Goal: Information Seeking & Learning: Compare options

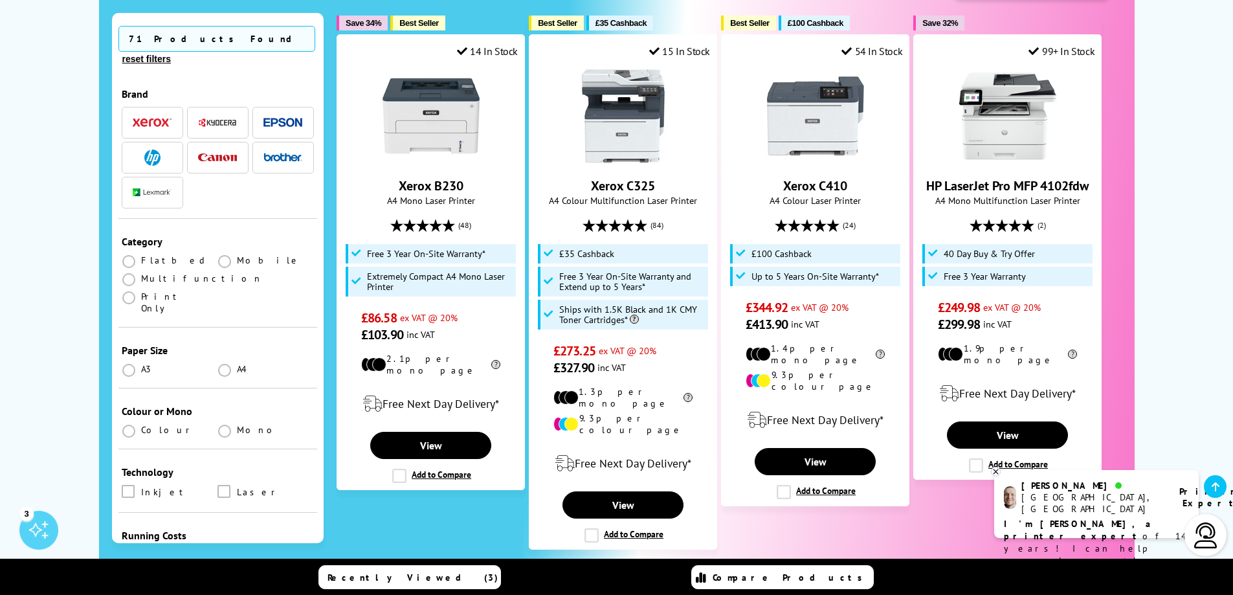
scroll to position [291, 0]
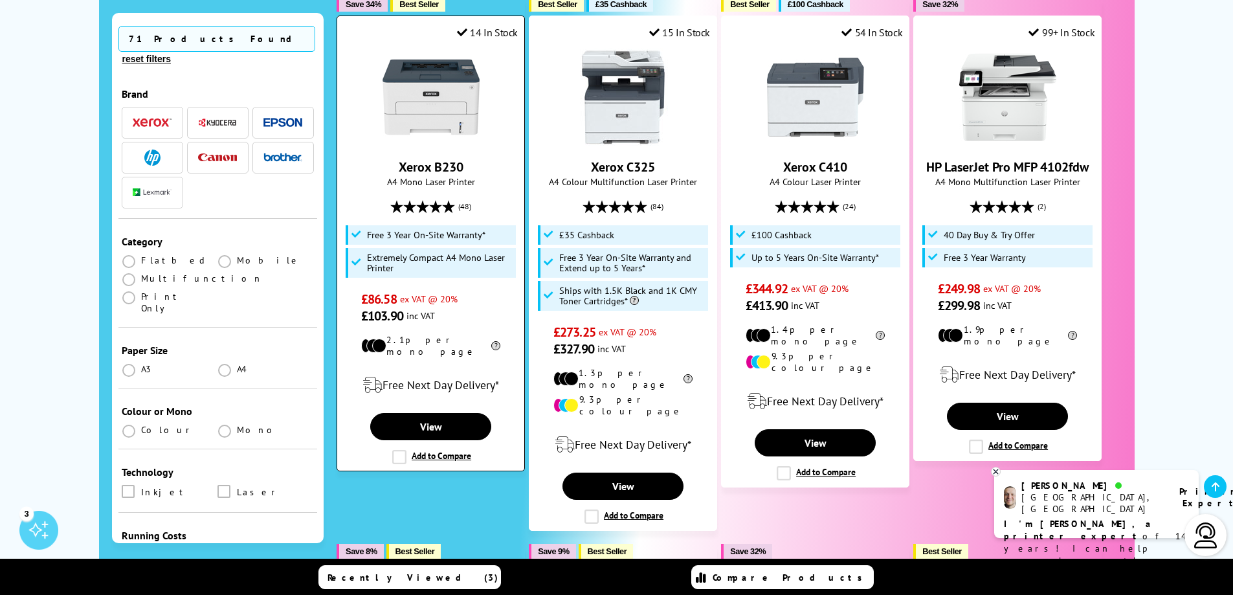
click at [453, 122] on img at bounding box center [431, 97] width 97 height 97
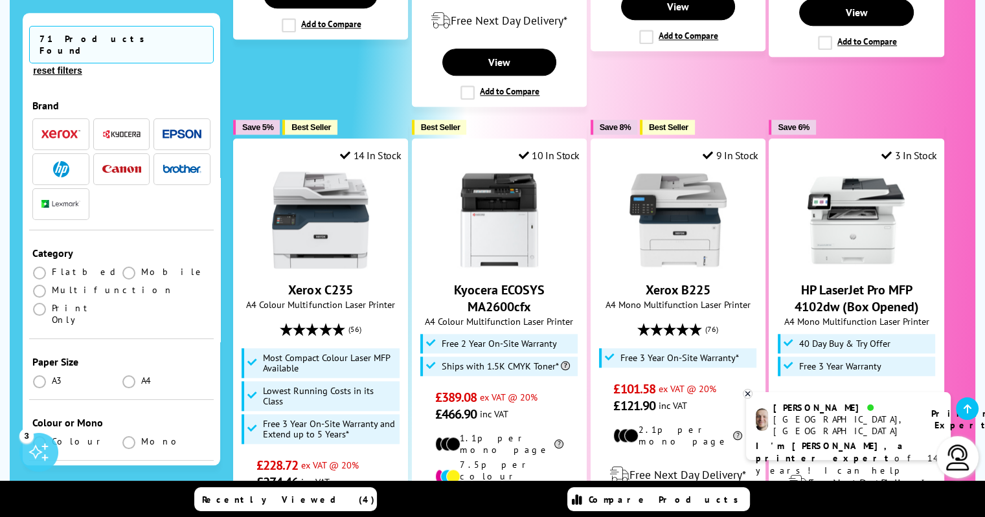
scroll to position [1312, 0]
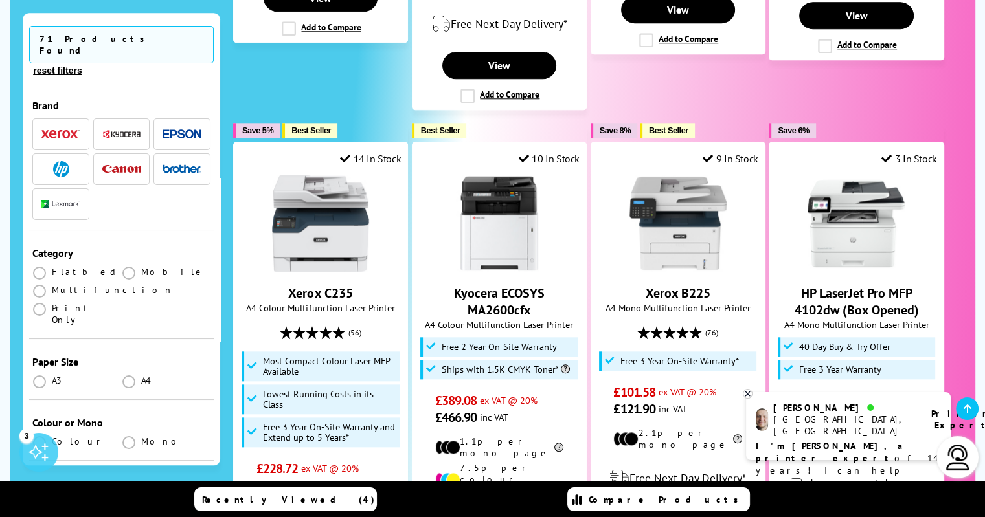
click at [171, 126] on span "button" at bounding box center [181, 134] width 39 height 16
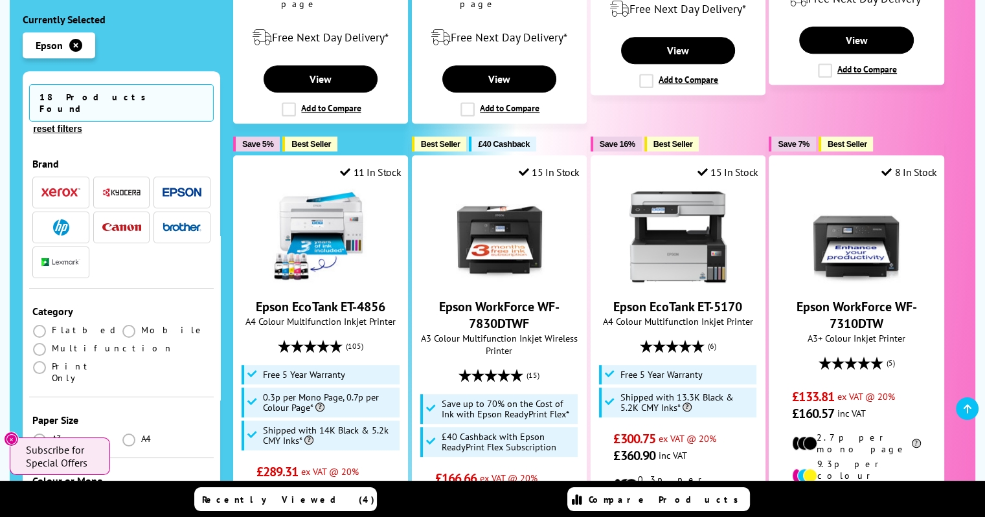
scroll to position [753, 0]
